Goal: Task Accomplishment & Management: Use online tool/utility

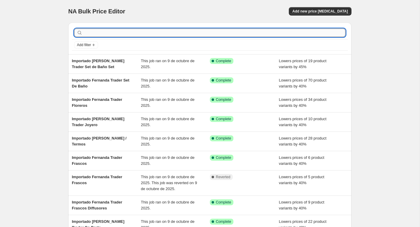
click at [209, 34] on input "text" at bounding box center [215, 33] width 262 height 8
paste input "Importado Fernanda Trader Velas"
type input "Importado Fernanda Trader Velas"
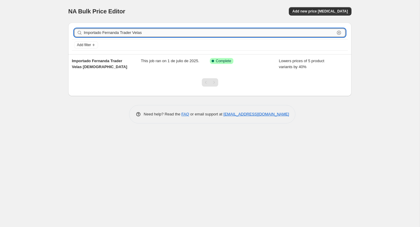
click at [152, 31] on input "Importado Fernanda Trader Velas" at bounding box center [209, 33] width 251 height 8
type input "Importado [PERSON_NAME] Trader Ve"
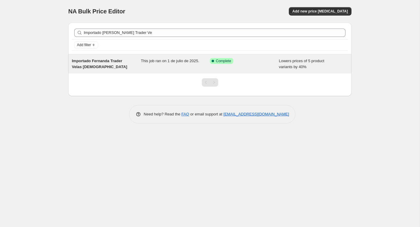
click at [84, 71] on div "Importado Fernanda Trader Velas [DEMOGRAPHIC_DATA] This job ran on 1 de [PERSON…" at bounding box center [209, 64] width 283 height 19
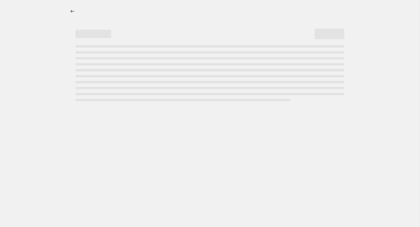
select select "percentage"
select select "vendor"
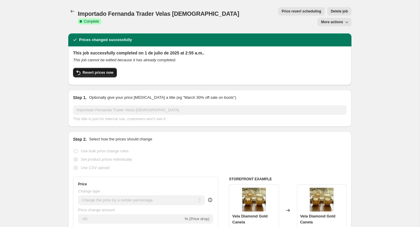
click at [103, 68] on button "Revert prices now" at bounding box center [95, 73] width 44 height 10
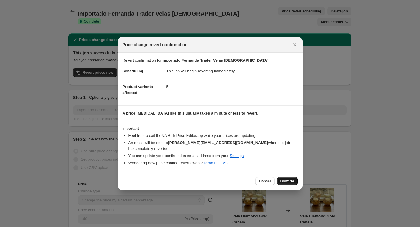
click at [288, 182] on button "Confirm" at bounding box center [287, 181] width 21 height 8
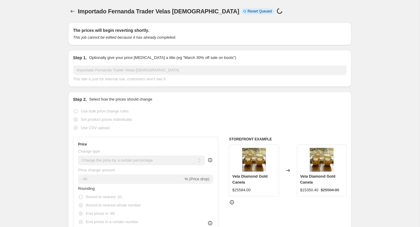
select select "percentage"
select select "vendor"
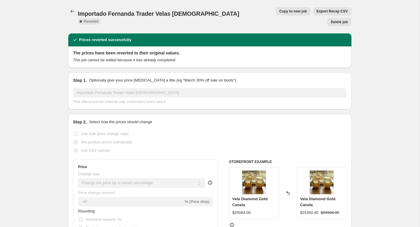
click at [276, 14] on button "Copy to new job" at bounding box center [293, 11] width 35 height 8
select select "percentage"
select select "vendor"
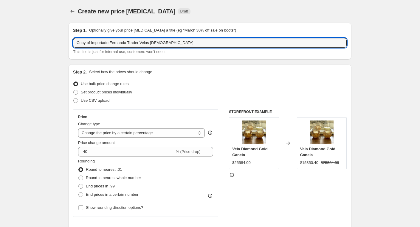
drag, startPoint x: 92, startPoint y: 42, endPoint x: 52, endPoint y: 42, distance: 40.2
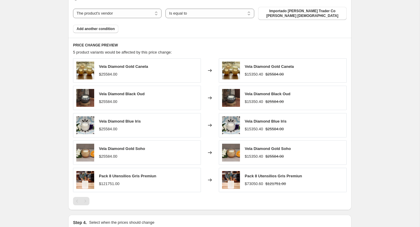
scroll to position [439, 0]
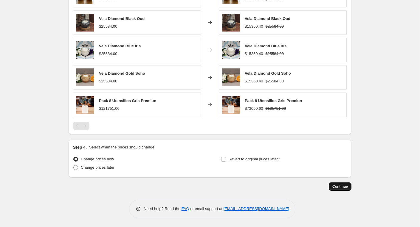
type input "Importado Fernanda Trader Velas [DEMOGRAPHIC_DATA]"
click at [342, 187] on span "Continue" at bounding box center [339, 186] width 15 height 5
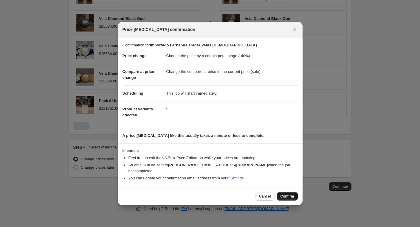
click at [289, 194] on span "Confirm" at bounding box center [287, 196] width 14 height 5
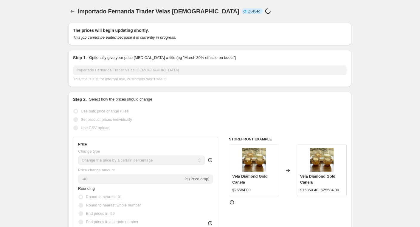
scroll to position [439, 0]
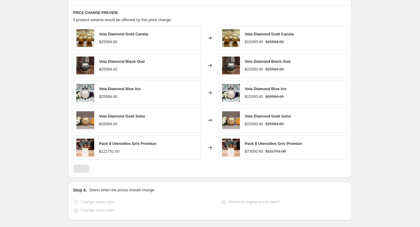
select select "percentage"
select select "vendor"
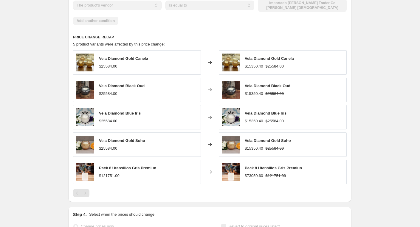
scroll to position [0, 0]
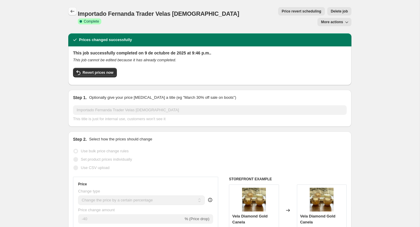
click at [75, 12] on icon "Price change jobs" at bounding box center [72, 11] width 6 height 6
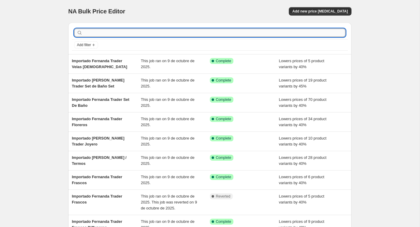
click at [116, 31] on input "text" at bounding box center [215, 33] width 262 height 8
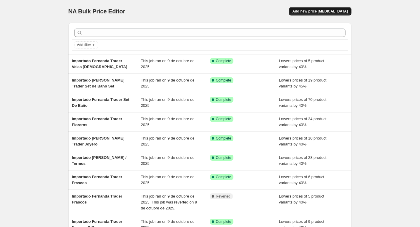
click at [314, 13] on span "Add new price [MEDICAL_DATA]" at bounding box center [319, 11] width 55 height 5
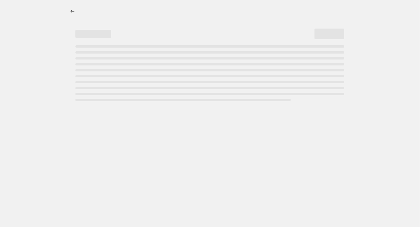
select select "percentage"
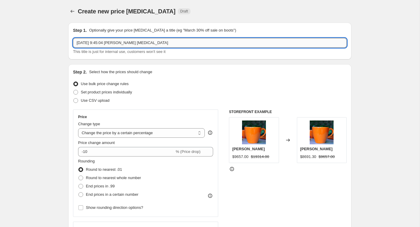
click at [148, 42] on input "[DATE] 9:45:04 [PERSON_NAME] [MEDICAL_DATA]" at bounding box center [210, 43] width 274 height 10
paste input "[PERSON_NAME] Capri [PERSON_NAME] & [PERSON_NAME]"
click at [134, 45] on input "[PERSON_NAME] Capri [PERSON_NAME] & [PERSON_NAME]" at bounding box center [210, 43] width 274 height 10
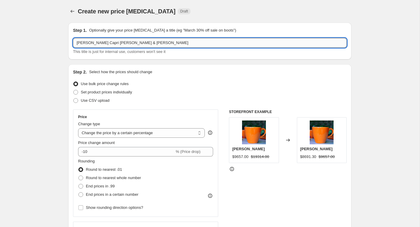
click at [134, 45] on input "[PERSON_NAME] Capri [PERSON_NAME] & [PERSON_NAME]" at bounding box center [210, 43] width 274 height 10
paste input "Importado Fernanda Trader Velas"
type input "Importado Fernanda Trader Velas 40"
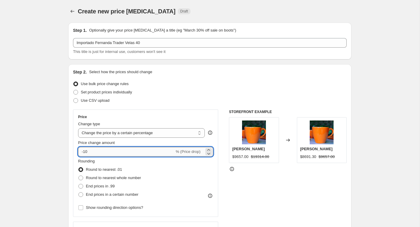
click at [94, 150] on input "-10" at bounding box center [126, 152] width 96 height 10
type input "-1"
type input "-40"
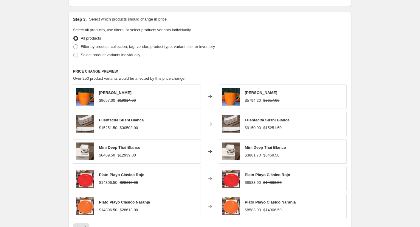
scroll to position [259, 0]
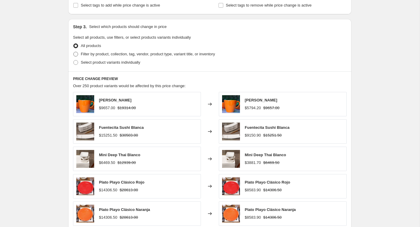
click at [91, 52] on span "Filter by product, collection, tag, vendor, product type, variant title, or inv…" at bounding box center [148, 54] width 134 height 4
click at [74, 52] on input "Filter by product, collection, tag, vendor, product type, variant title, or inv…" at bounding box center [73, 52] width 0 height 0
radio input "true"
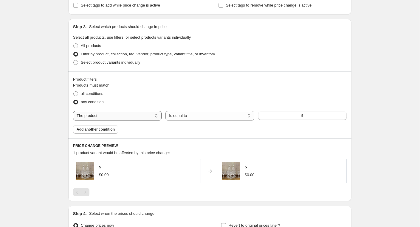
click at [138, 115] on select "The product The product's collection The product's tag The product's vendor The…" at bounding box center [117, 116] width 89 height 10
select select "vendor"
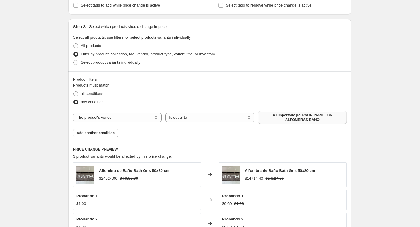
click at [293, 115] on span "40 Importado [PERSON_NAME] Co ALFOMBRAS BANO" at bounding box center [302, 118] width 81 height 10
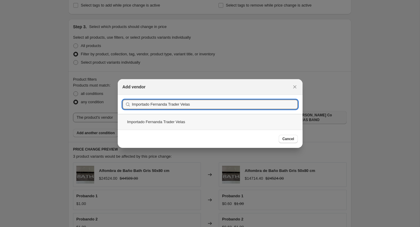
type input "Importado Fernanda Trader Velas"
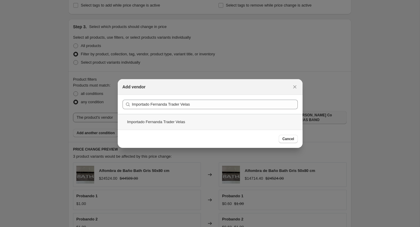
click at [242, 124] on div "Importado Fernanda Trader Velas" at bounding box center [210, 122] width 185 height 16
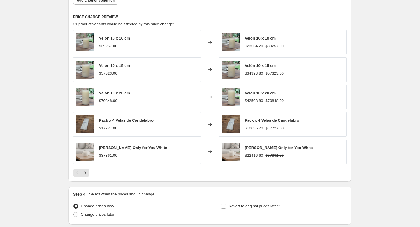
scroll to position [435, 0]
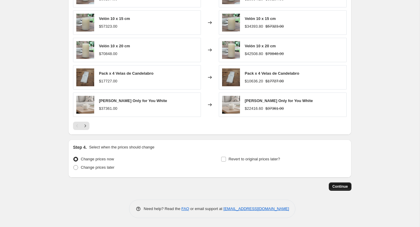
click at [343, 188] on span "Continue" at bounding box center [339, 186] width 15 height 5
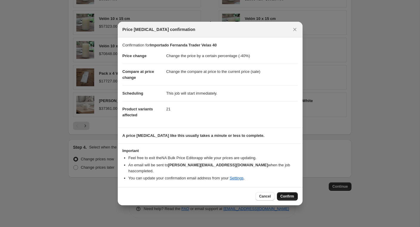
click at [283, 194] on span "Confirm" at bounding box center [287, 196] width 14 height 5
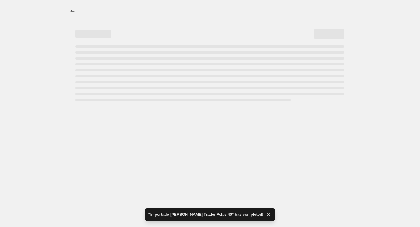
select select "percentage"
select select "vendor"
